Goal: Navigation & Orientation: Find specific page/section

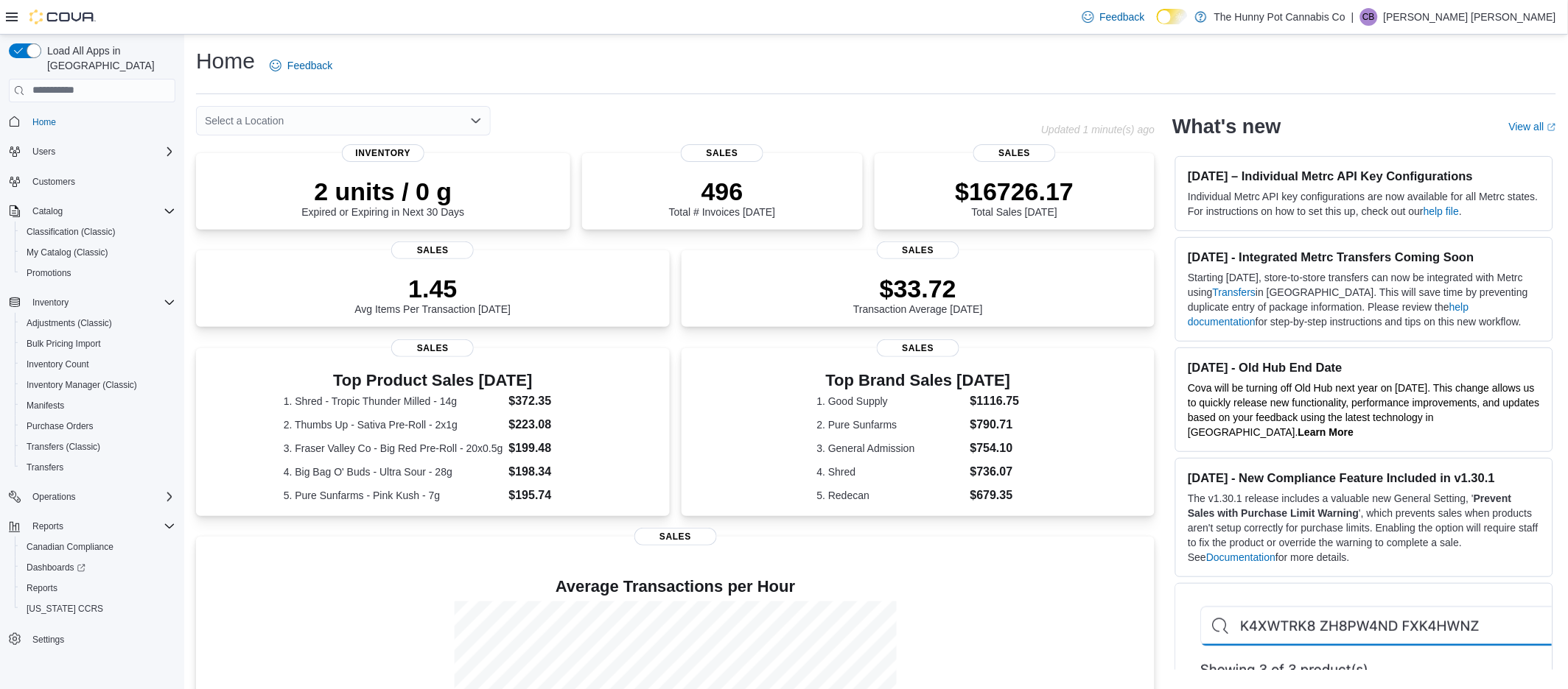
drag, startPoint x: 516, startPoint y: 127, endPoint x: 472, endPoint y: 124, distance: 44.1
click at [508, 125] on div "Select a Location" at bounding box center [618, 121] width 845 height 30
click at [455, 121] on div "Select a Location" at bounding box center [343, 121] width 295 height 30
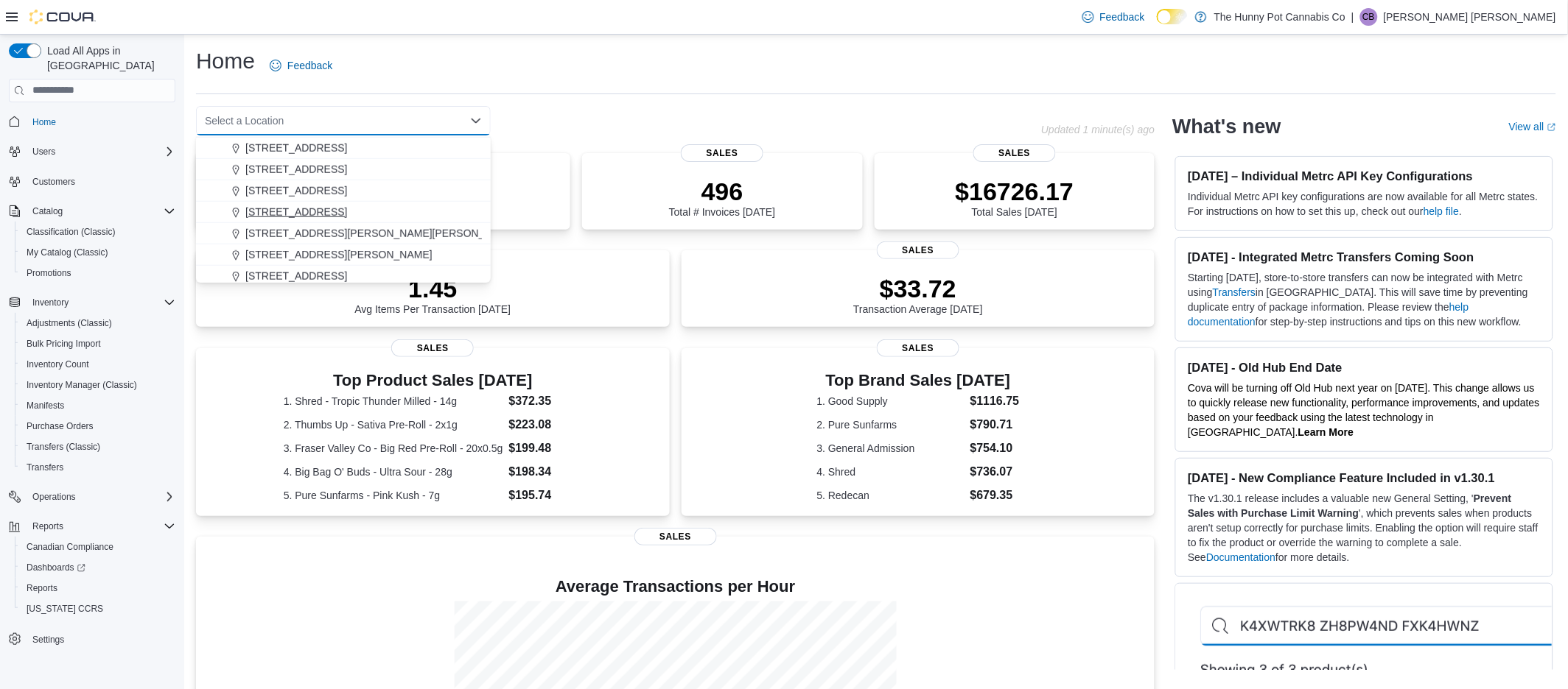
scroll to position [450, 0]
click at [311, 201] on span "334 Wellington Rd" at bounding box center [296, 209] width 102 height 15
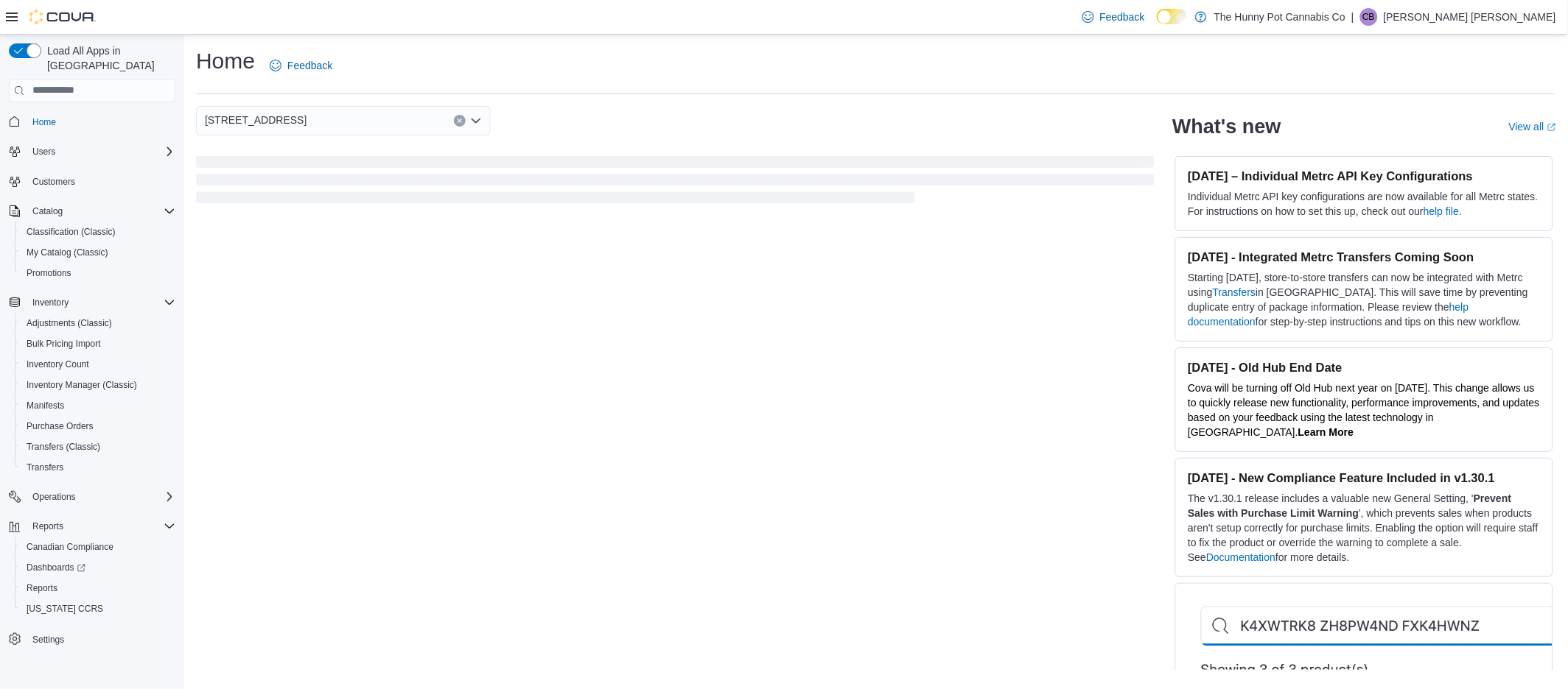
click at [583, 127] on div "334 Wellington Rd Combo box. Selected. 334 Wellington Rd. Press Backspace to de…" at bounding box center [675, 121] width 959 height 30
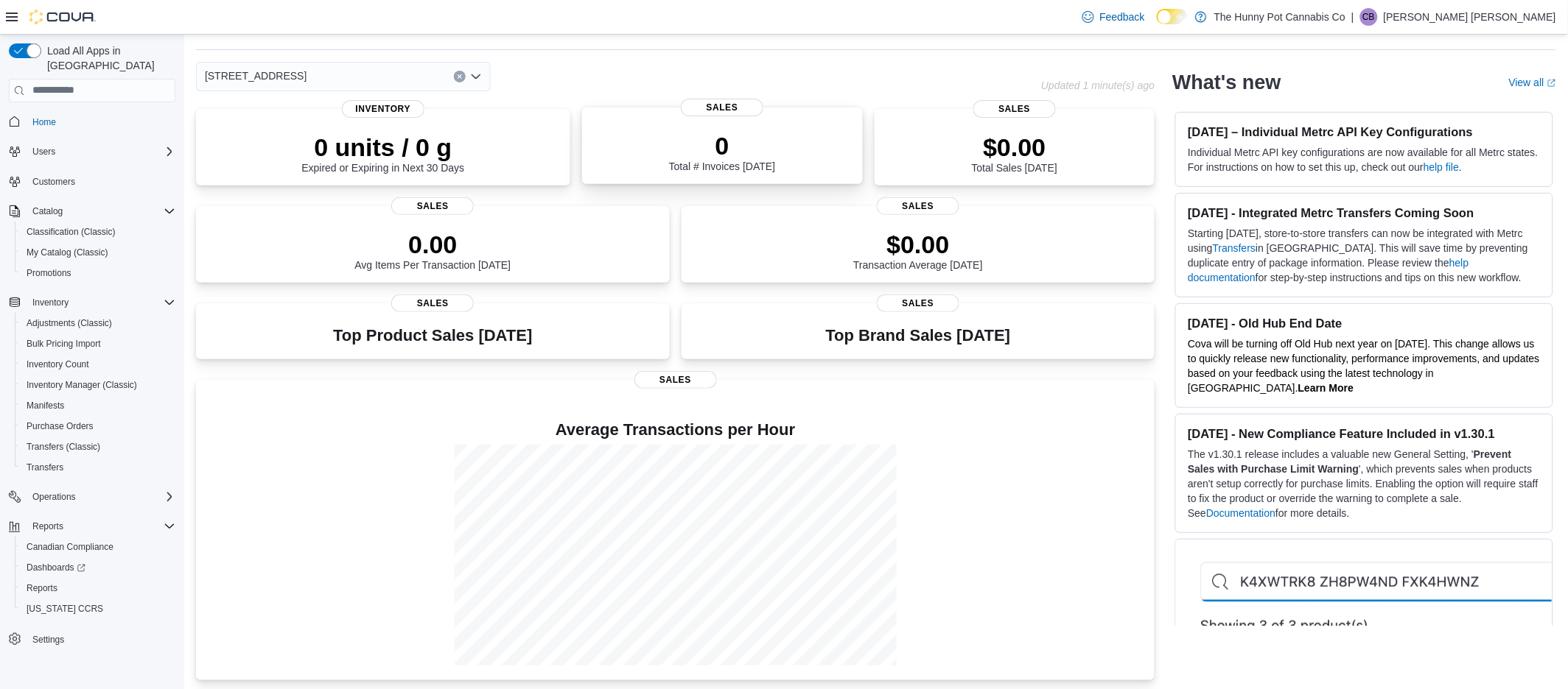
scroll to position [47, 0]
